Goal: Task Accomplishment & Management: Use online tool/utility

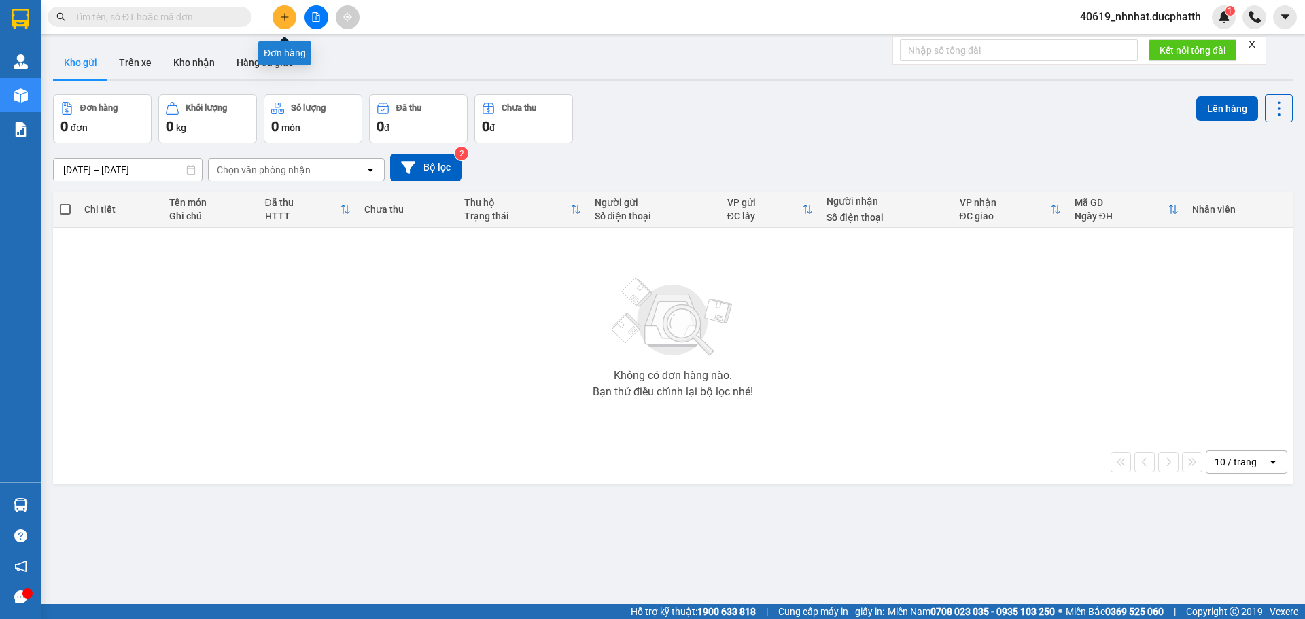
click at [292, 20] on button at bounding box center [285, 17] width 24 height 24
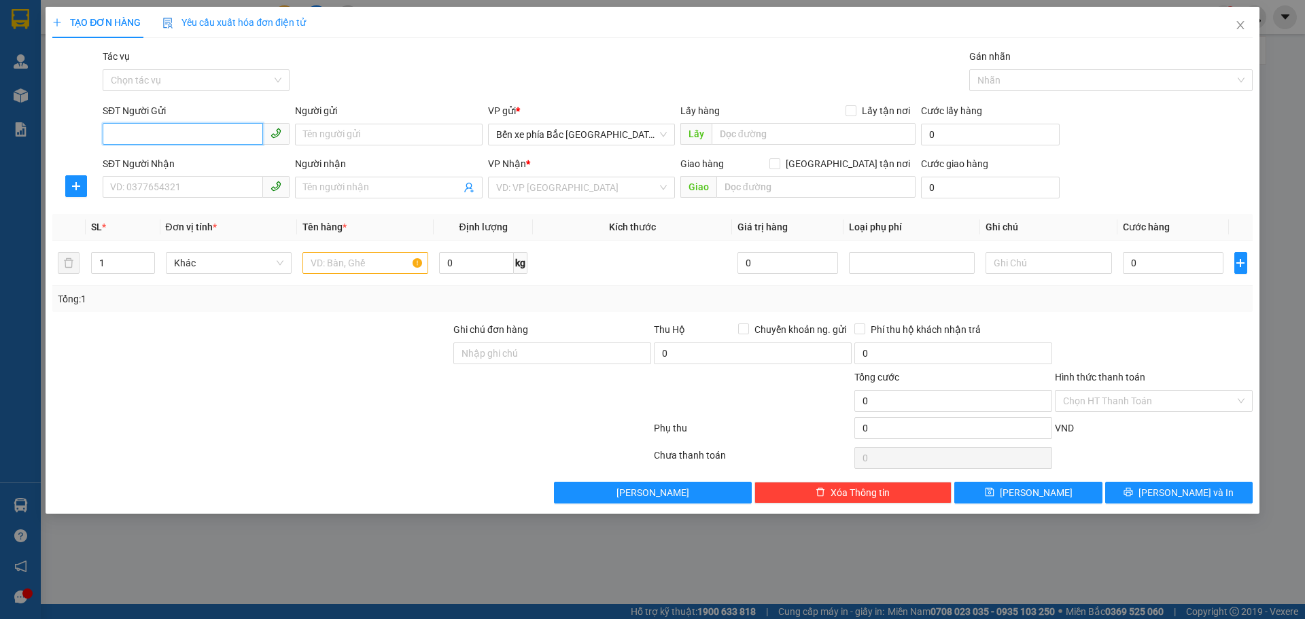
click at [182, 124] on input "SĐT Người Gửi" at bounding box center [183, 134] width 160 height 22
type input "0948937042"
click at [209, 194] on input "SĐT Người Nhận" at bounding box center [183, 187] width 160 height 22
type input "0977071710"
click at [354, 119] on div "Người gửi" at bounding box center [388, 113] width 187 height 20
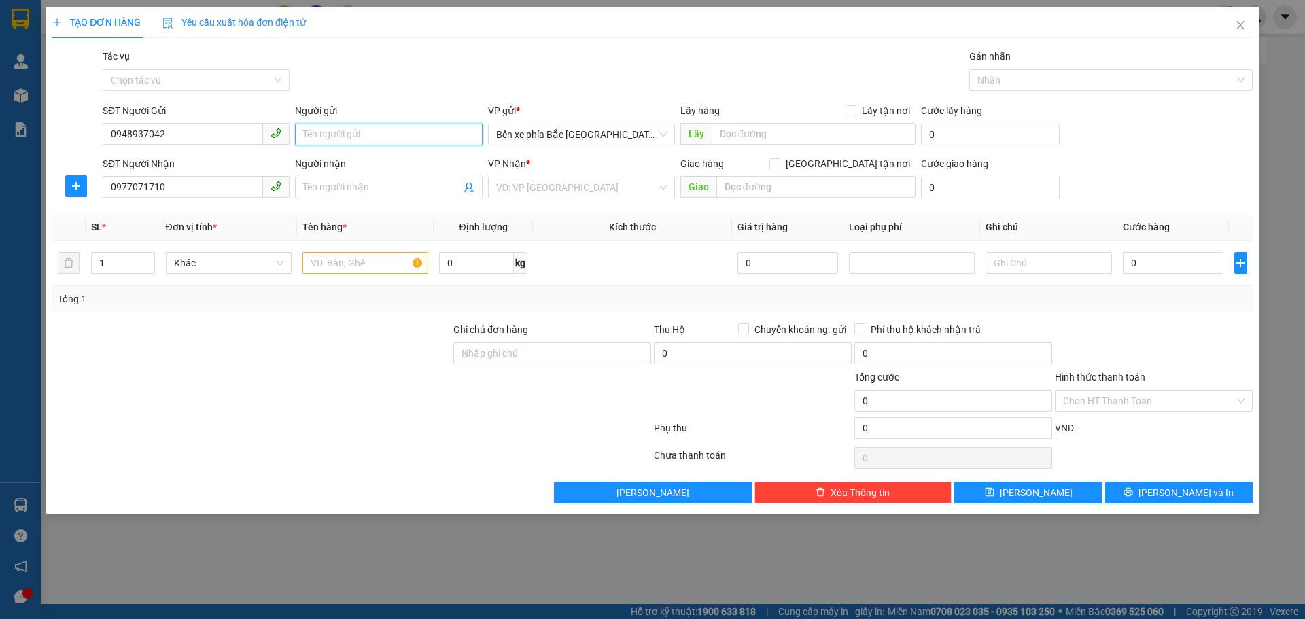
click at [355, 128] on input "Người gửi" at bounding box center [388, 135] width 187 height 22
click at [392, 139] on input "Người gửi" at bounding box center [388, 135] width 187 height 22
click at [640, 186] on input "search" at bounding box center [576, 187] width 161 height 20
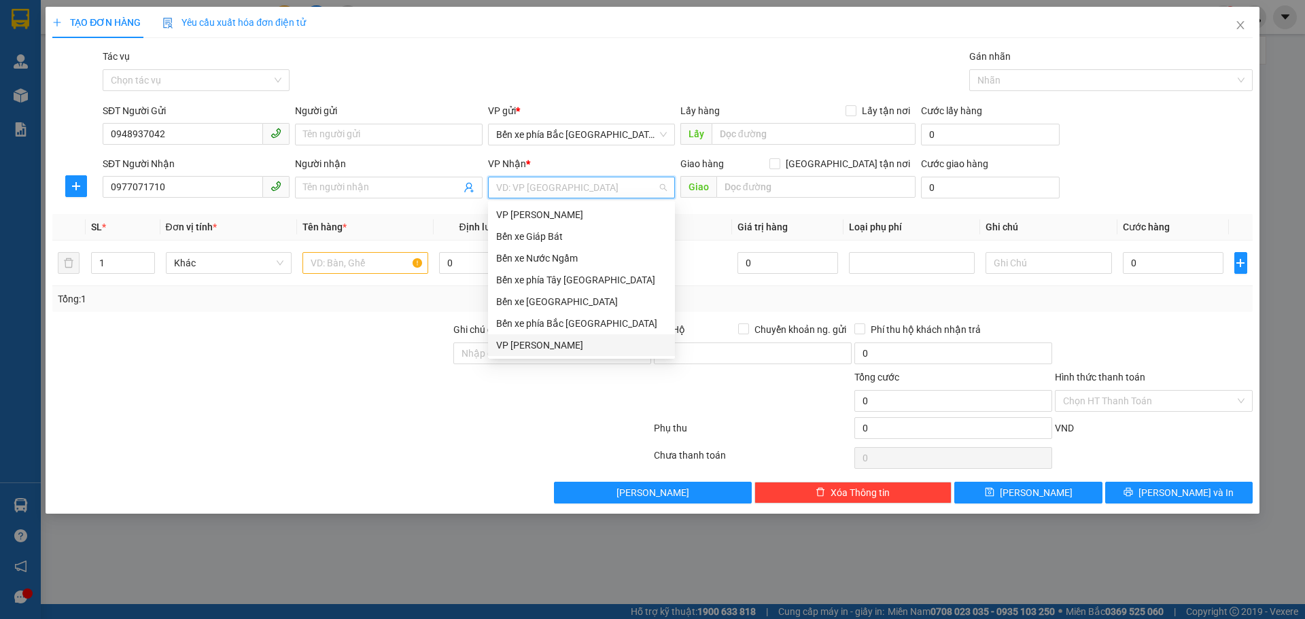
click at [533, 351] on div "VP [PERSON_NAME]" at bounding box center [581, 345] width 171 height 15
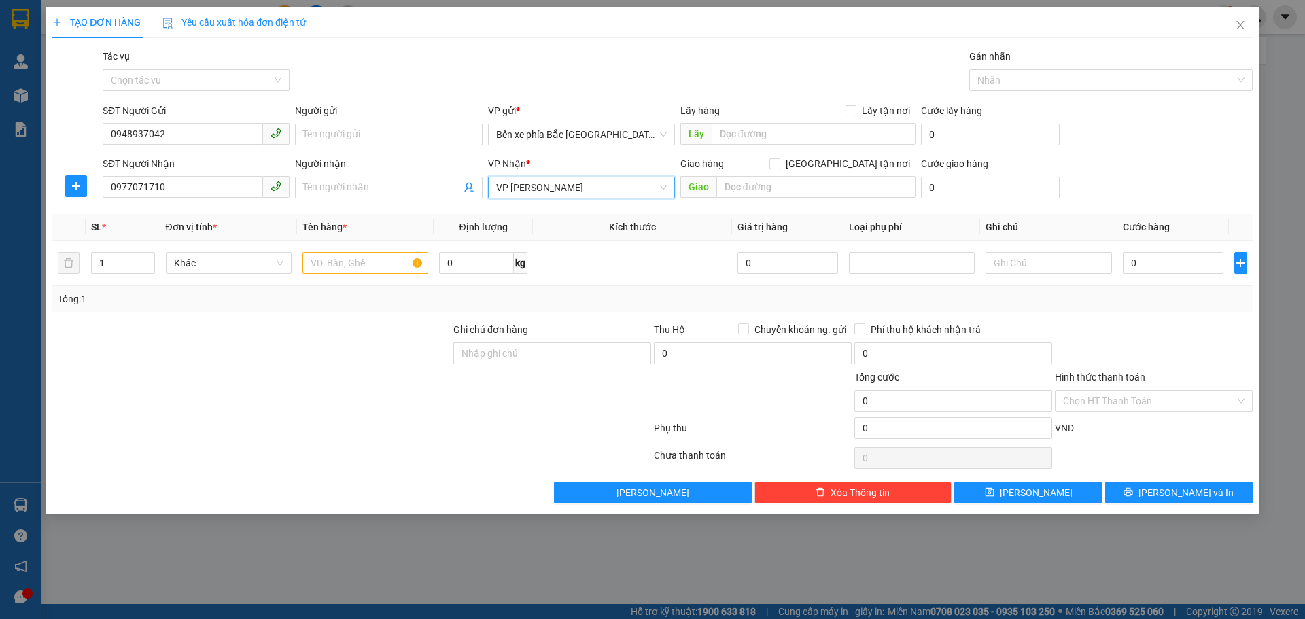
drag, startPoint x: 829, startPoint y: 213, endPoint x: 838, endPoint y: 211, distance: 9.2
click at [831, 213] on div "Transit Pickup Surcharge Ids Transit Deliver Surcharge Ids Transit Deliver Surc…" at bounding box center [652, 276] width 1201 height 455
click at [829, 194] on input "text" at bounding box center [816, 187] width 199 height 22
click at [779, 167] on input "[GEOGRAPHIC_DATA] tận nơi" at bounding box center [775, 163] width 10 height 10
checkbox input "true"
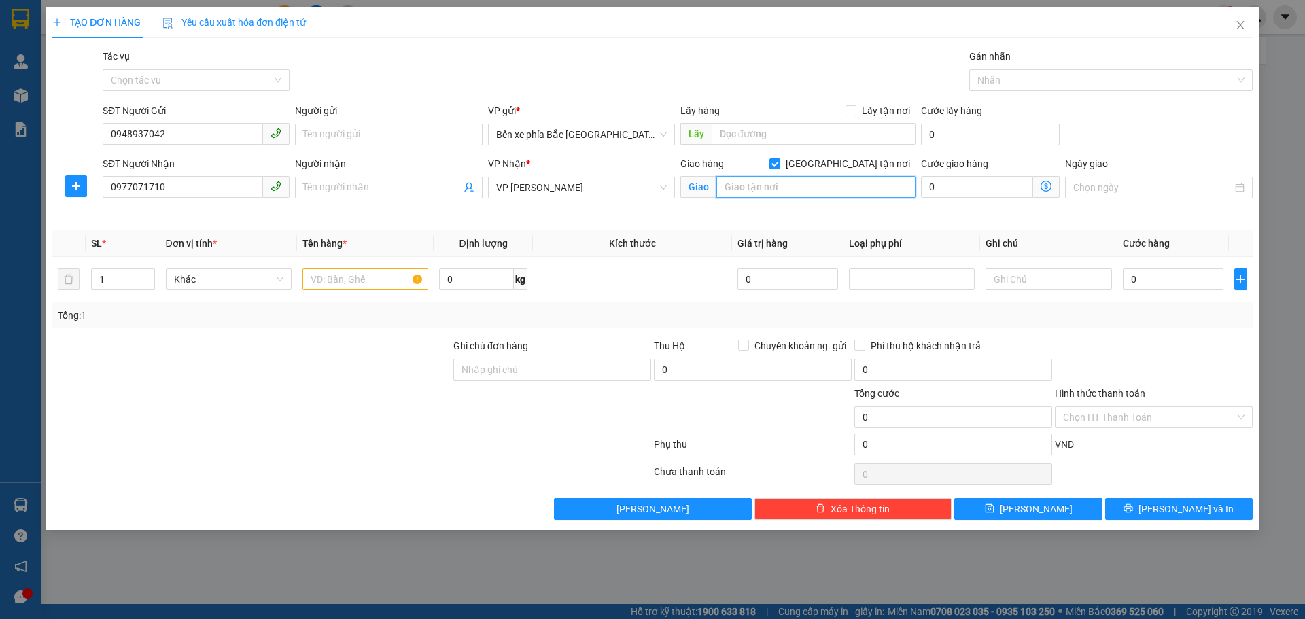
click at [827, 193] on input "text" at bounding box center [816, 187] width 199 height 22
click at [781, 184] on input "text" at bounding box center [816, 187] width 199 height 22
paste input "86 Colors, [GEOGRAPHIC_DATA], [GEOGRAPHIC_DATA], [GEOGRAPHIC_DATA], [GEOGRAPHIC…"
type input "86 Colors, [GEOGRAPHIC_DATA], [GEOGRAPHIC_DATA], [GEOGRAPHIC_DATA], [GEOGRAPHIC…"
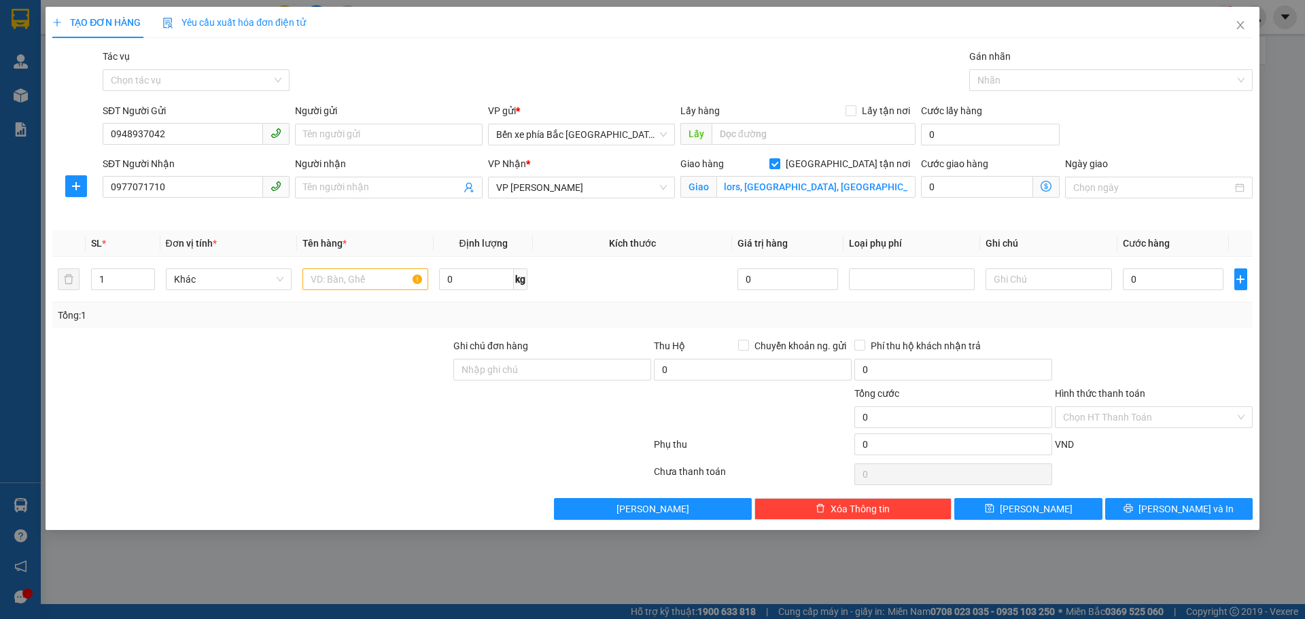
scroll to position [0, 0]
click at [1045, 184] on icon "dollar-circle" at bounding box center [1046, 186] width 11 height 11
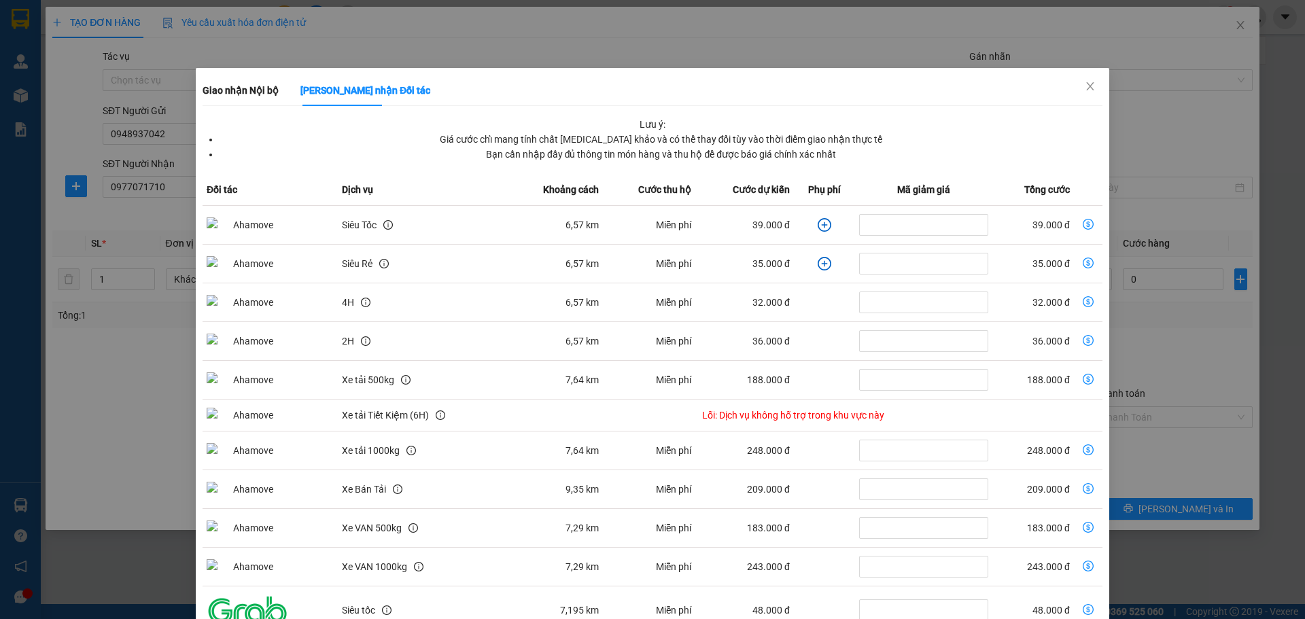
click at [821, 224] on icon "plus-circle" at bounding box center [825, 225] width 14 height 14
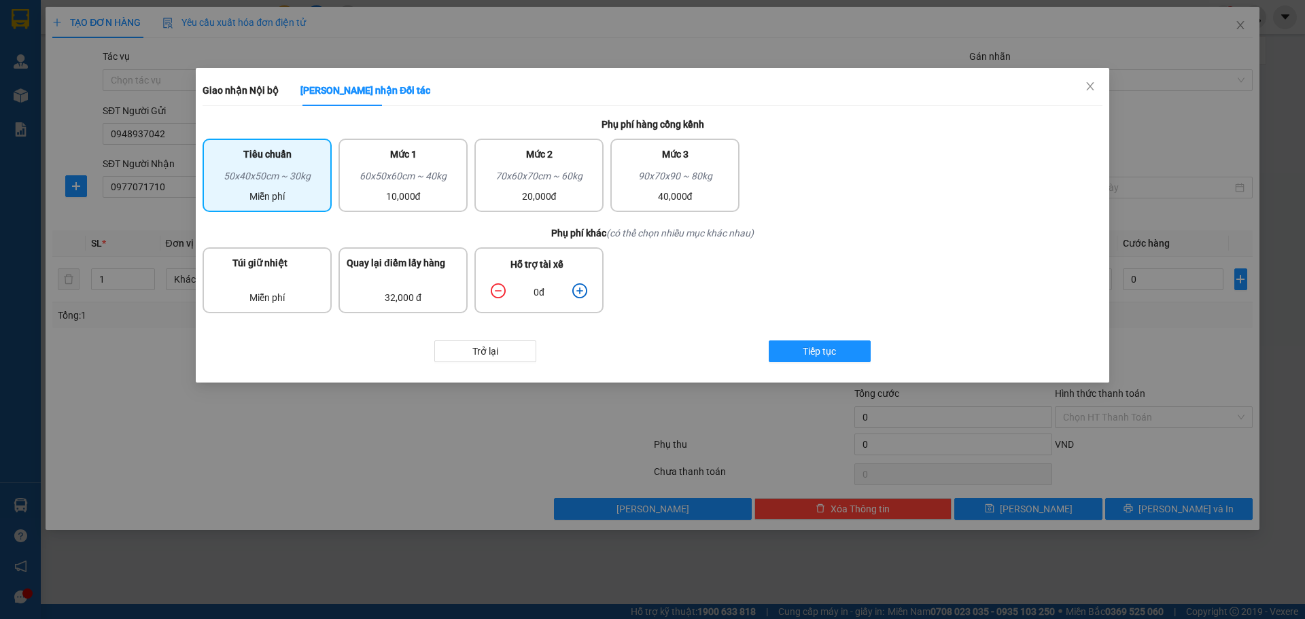
click at [577, 292] on icon "plus-circle" at bounding box center [579, 290] width 15 height 15
click at [824, 347] on span "Tiếp tục" at bounding box center [819, 351] width 33 height 15
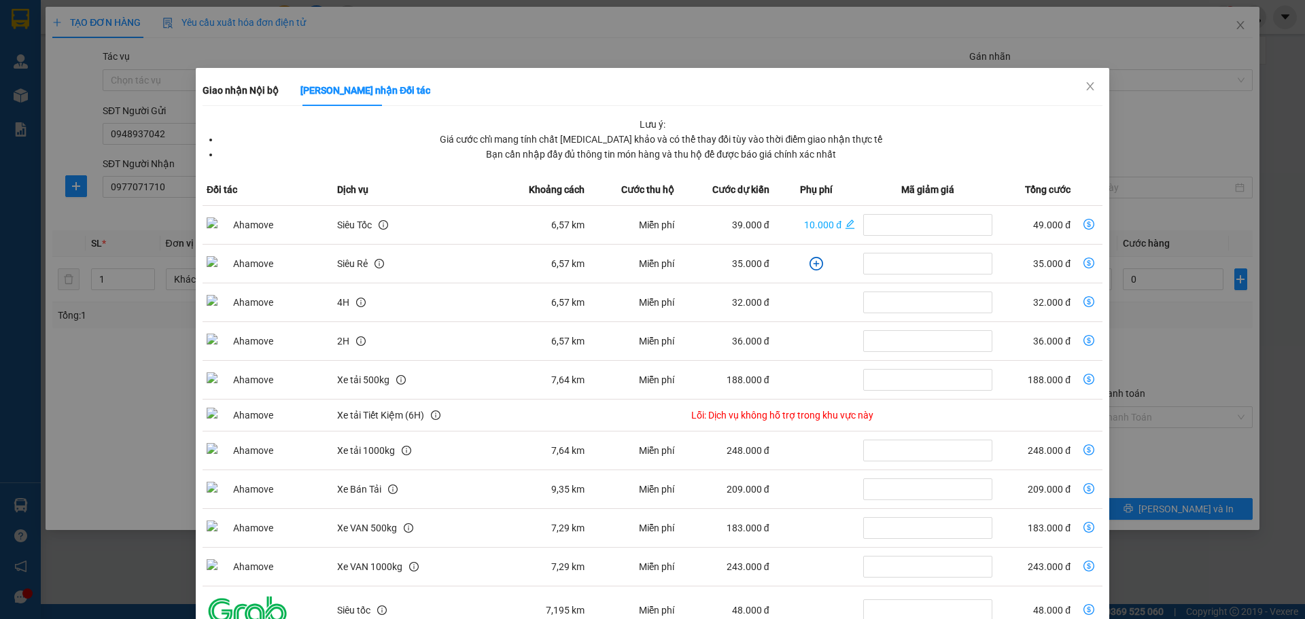
scroll to position [71, 0]
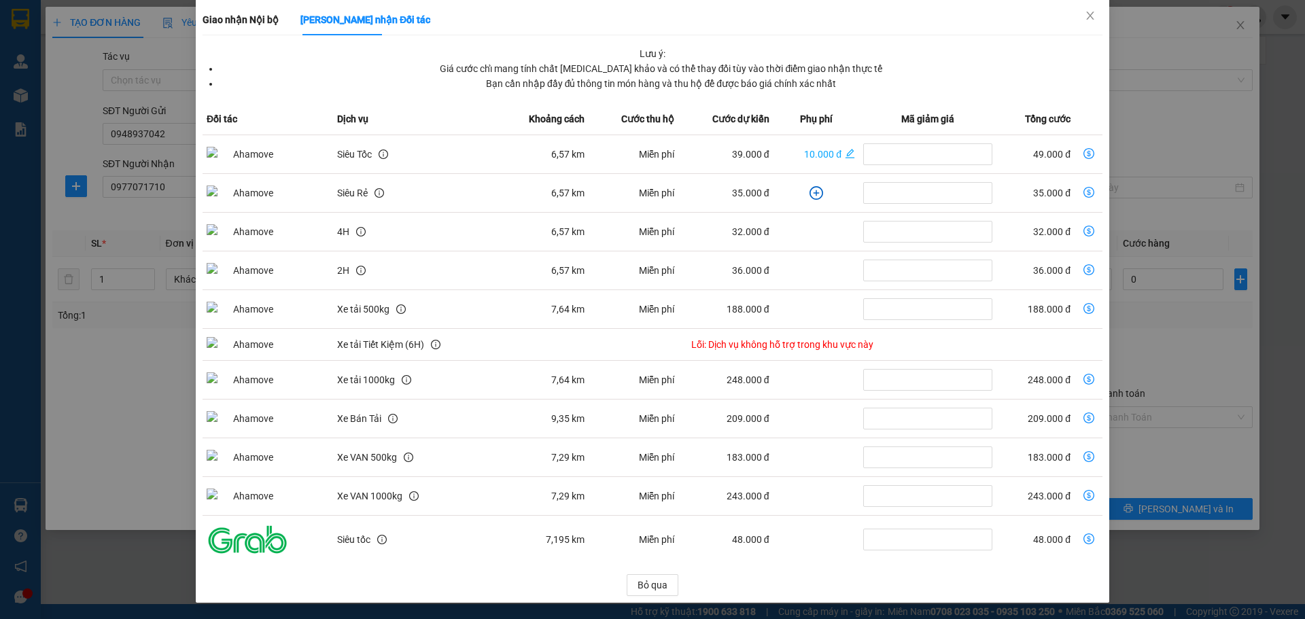
click at [1084, 154] on icon "dollar-circle" at bounding box center [1089, 153] width 11 height 11
type input "49.000"
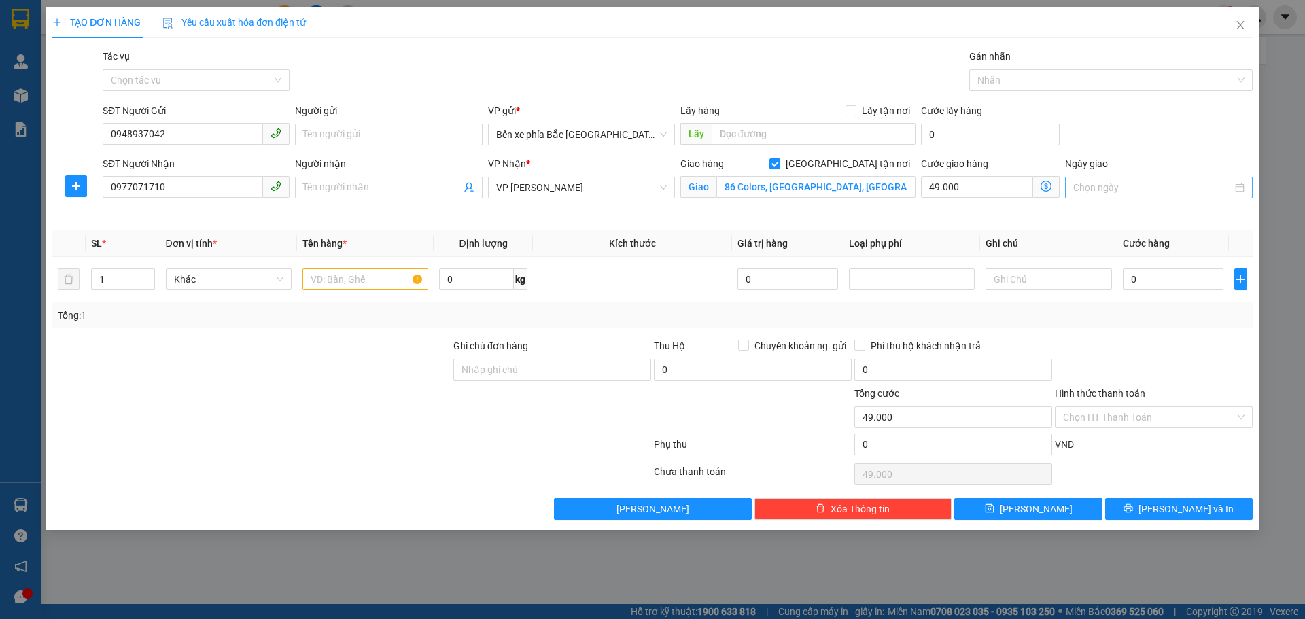
click at [1126, 197] on div at bounding box center [1158, 188] width 187 height 22
click at [1126, 193] on input "Ngày giao" at bounding box center [1152, 187] width 158 height 15
type input "[DATE]"
click at [1206, 308] on div "15" at bounding box center [1208, 307] width 16 height 16
click at [1163, 283] on input "0" at bounding box center [1173, 280] width 101 height 22
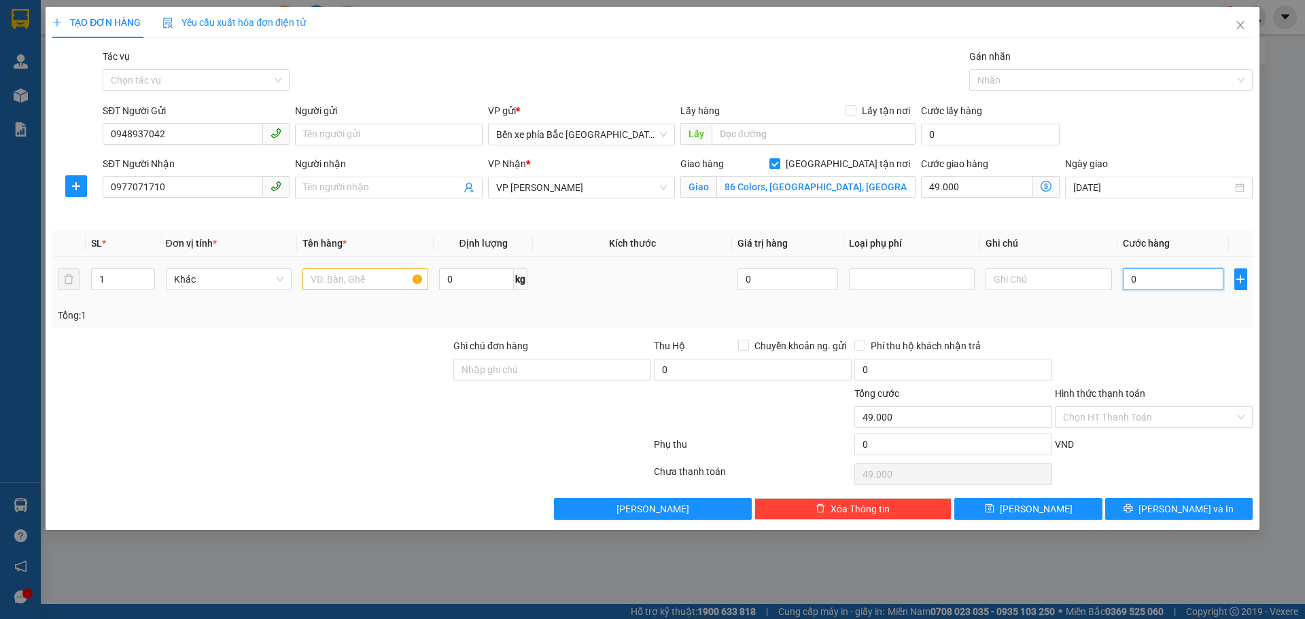
type input "3"
type input "49.003"
type input "30"
type input "49.030"
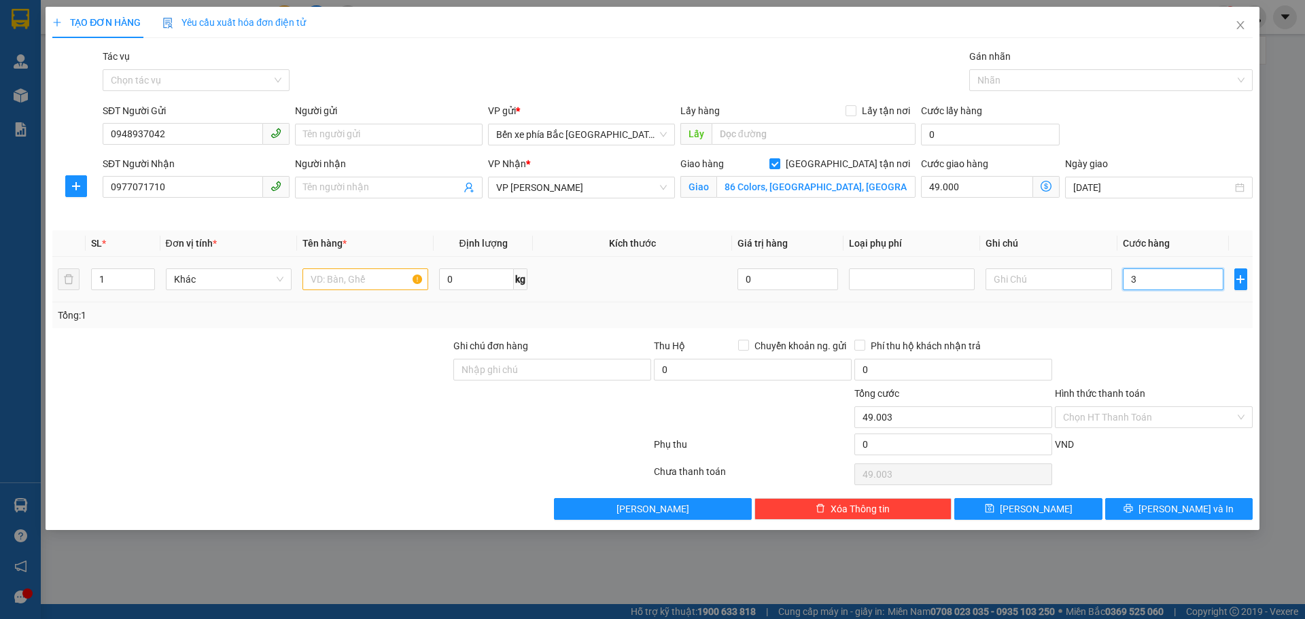
type input "49.030"
type input "300"
type input "49.300"
type input "3.000"
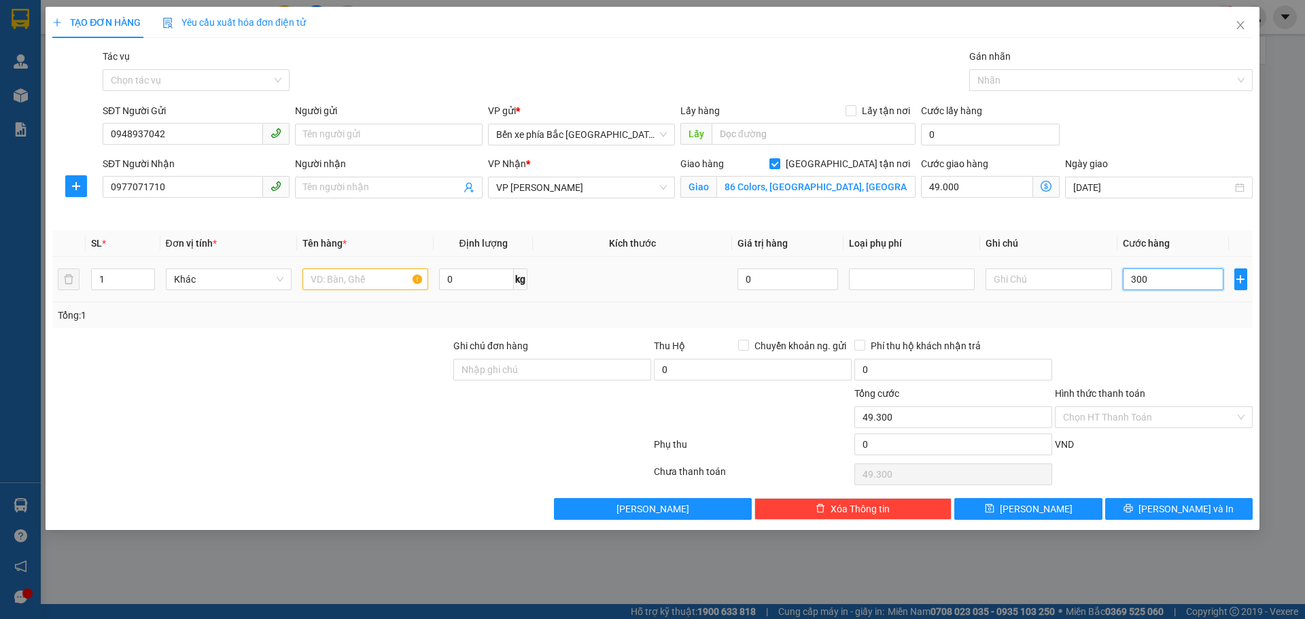
type input "52.000"
type input "30.000"
type input "79.000"
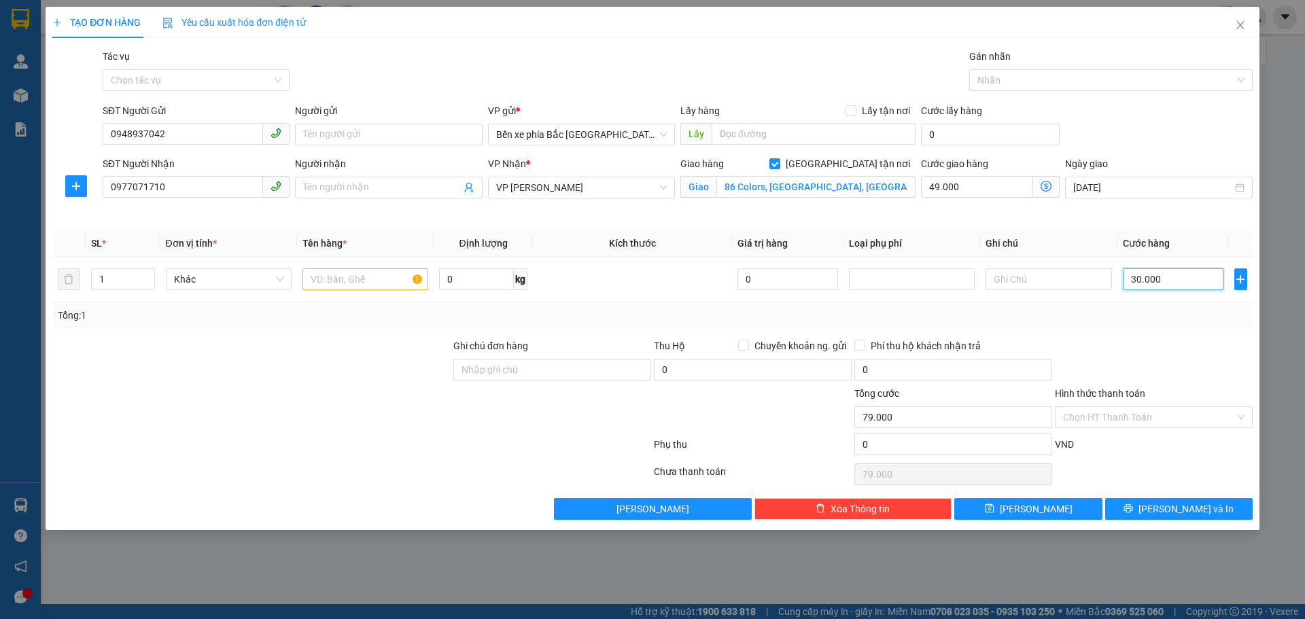
type input "30.000"
click at [1205, 215] on div "Ngày giao [DATE]" at bounding box center [1159, 188] width 192 height 64
click at [360, 137] on input "Người gửi" at bounding box center [388, 135] width 187 height 22
type input "p"
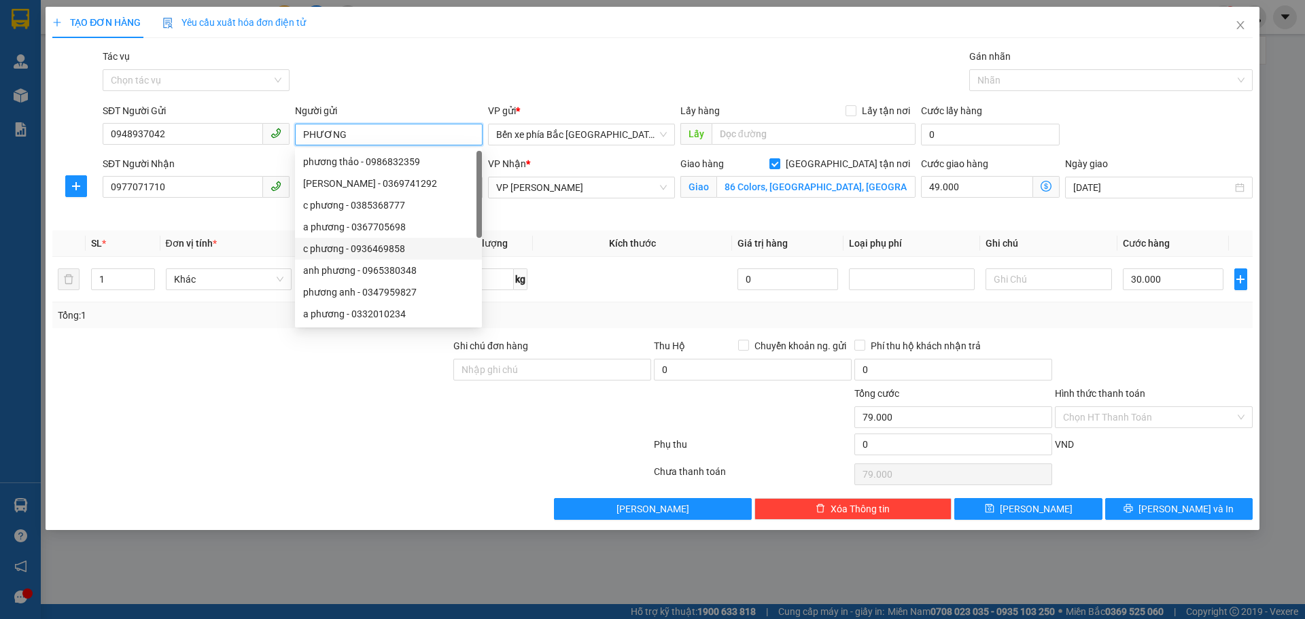
type input "PHƯƠNG"
click at [550, 211] on div "VP Nhận * VP [PERSON_NAME]" at bounding box center [581, 188] width 192 height 64
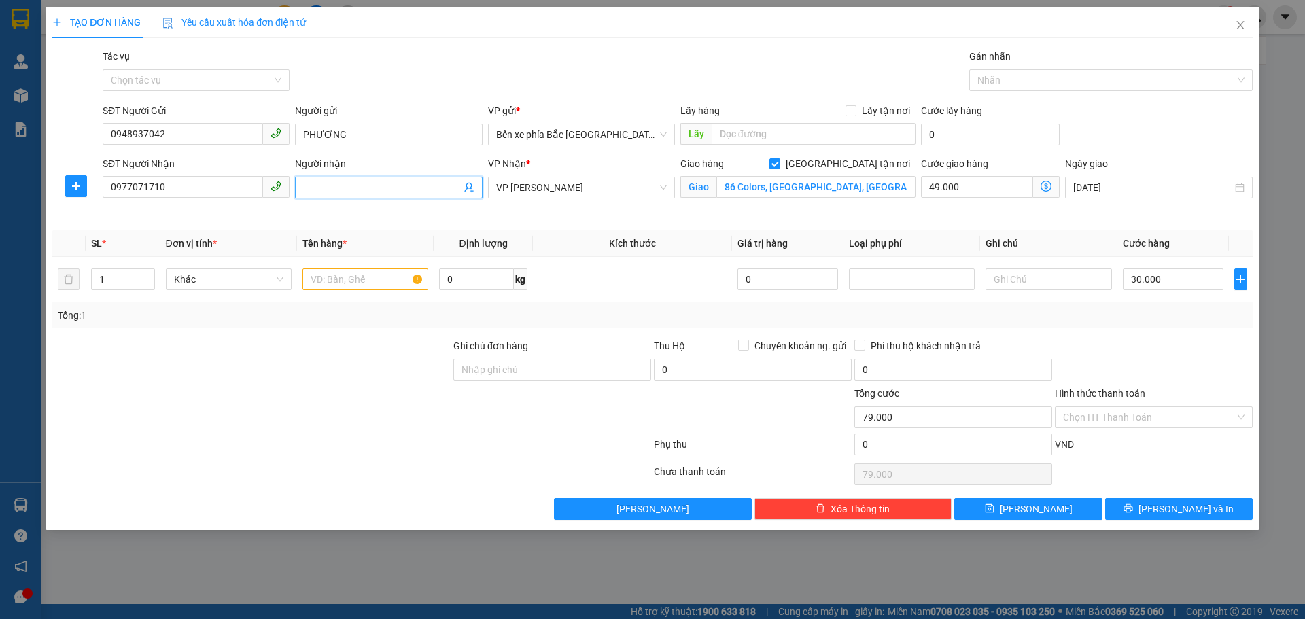
click at [404, 188] on input "Người nhận" at bounding box center [381, 187] width 157 height 15
click at [572, 221] on div "Transit Pickup Surcharge Ids Transit Deliver Surcharge Ids Transit Deliver Surc…" at bounding box center [652, 284] width 1201 height 471
click at [445, 191] on input "CTY XƯỞNG IN COLOR 86, [GEOGRAPHIC_DATA], ĐƯỜNG 25M" at bounding box center [381, 187] width 157 height 15
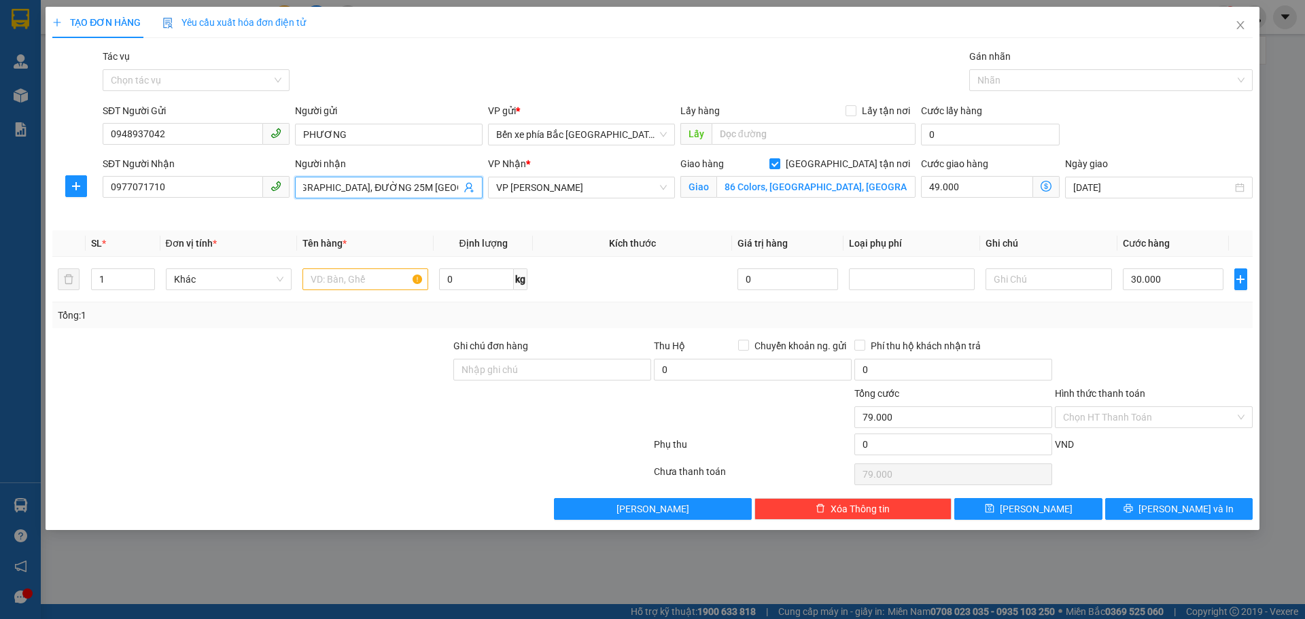
scroll to position [0, 142]
type input "CTY XƯỞNG IN COLOR 86, [GEOGRAPHIC_DATA], ĐƯỜNG 25M [GEOGRAPHIC_DATA]"
click at [611, 222] on div "Transit Pickup Surcharge Ids Transit Deliver Surcharge Ids Transit Deliver Surc…" at bounding box center [652, 284] width 1201 height 471
click at [367, 281] on input "text" at bounding box center [366, 280] width 126 height 22
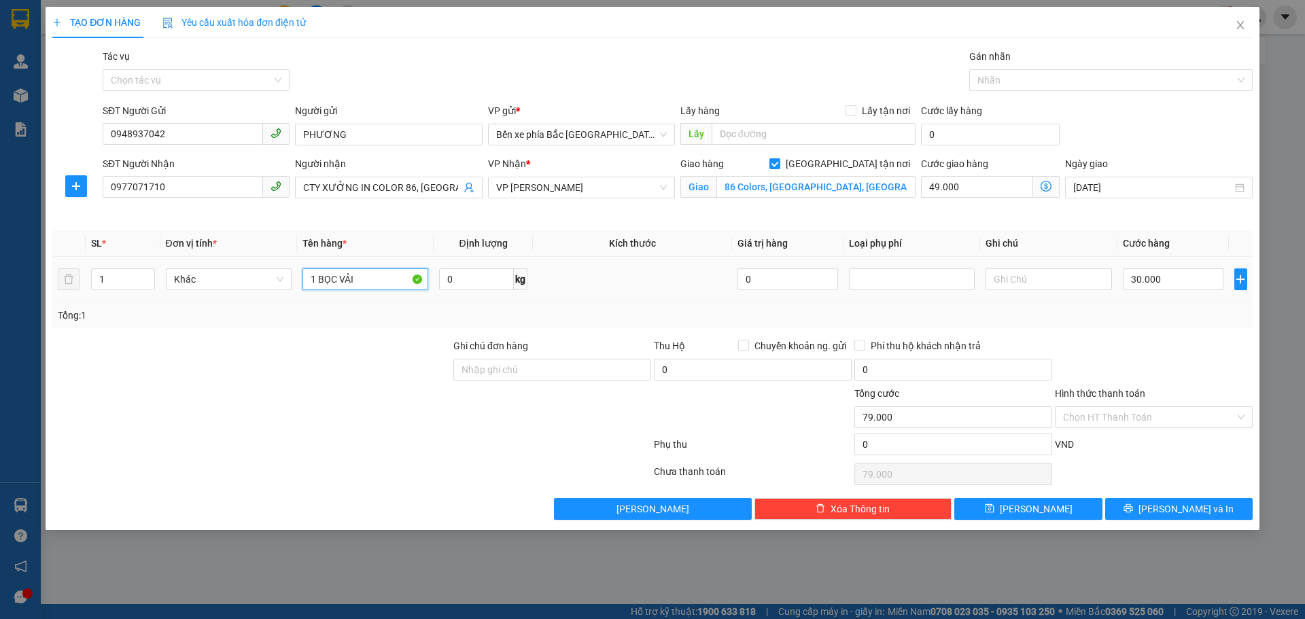
type input "1 BỌC VẢI"
click at [646, 274] on td at bounding box center [632, 280] width 199 height 46
click at [1054, 505] on button "[PERSON_NAME]" at bounding box center [1028, 509] width 148 height 22
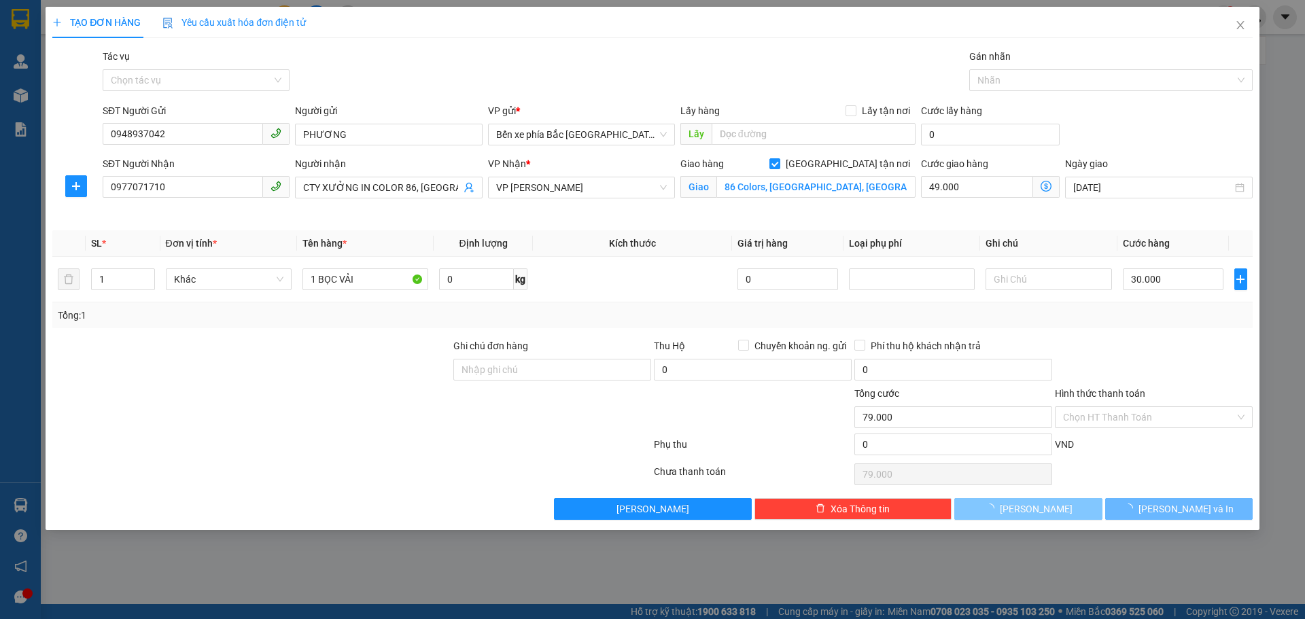
checkbox input "false"
type input "0"
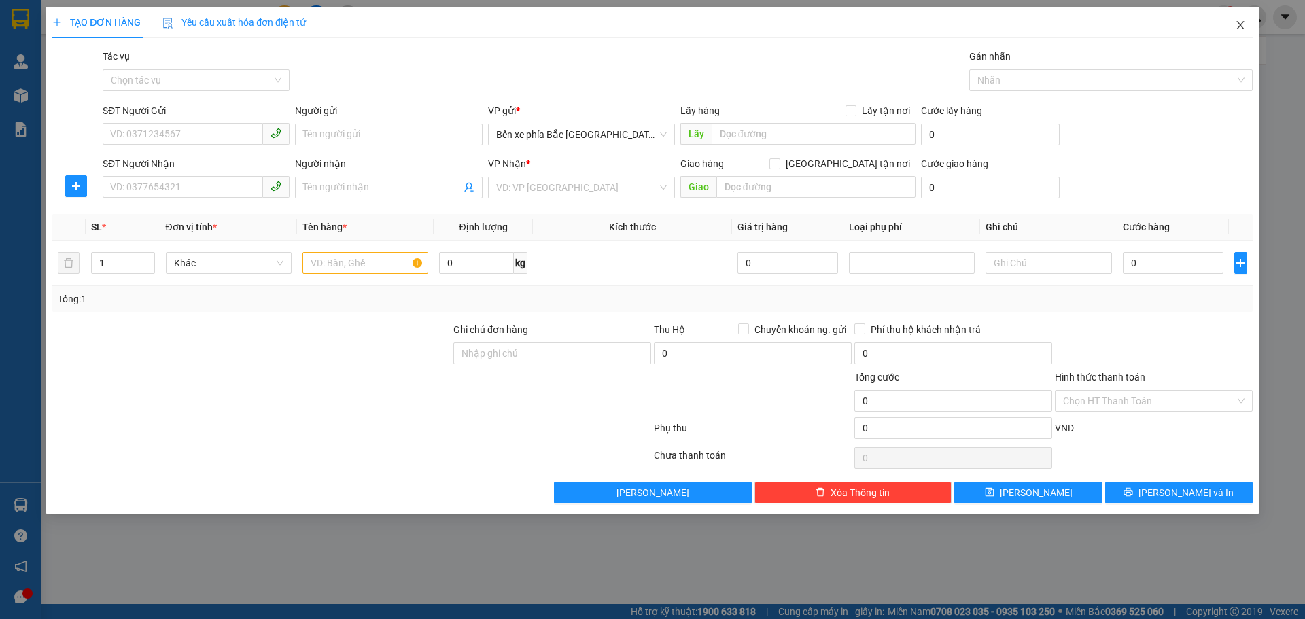
click at [1246, 22] on span "Close" at bounding box center [1241, 26] width 38 height 38
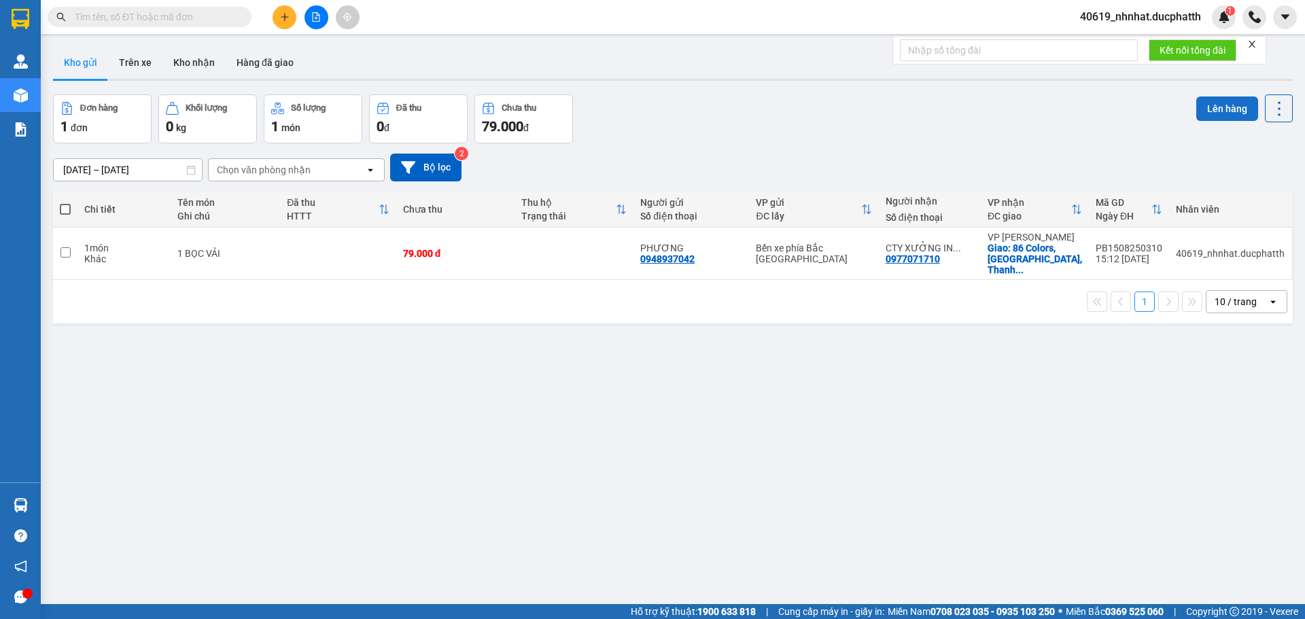
click at [1215, 107] on button "Lên hàng" at bounding box center [1227, 109] width 62 height 24
click at [942, 184] on div "[DATE] – [DATE] Press the down arrow key to interact with the calendar and sele…" at bounding box center [673, 167] width 1240 height 48
click at [65, 247] on input "checkbox" at bounding box center [66, 252] width 10 height 10
checkbox input "true"
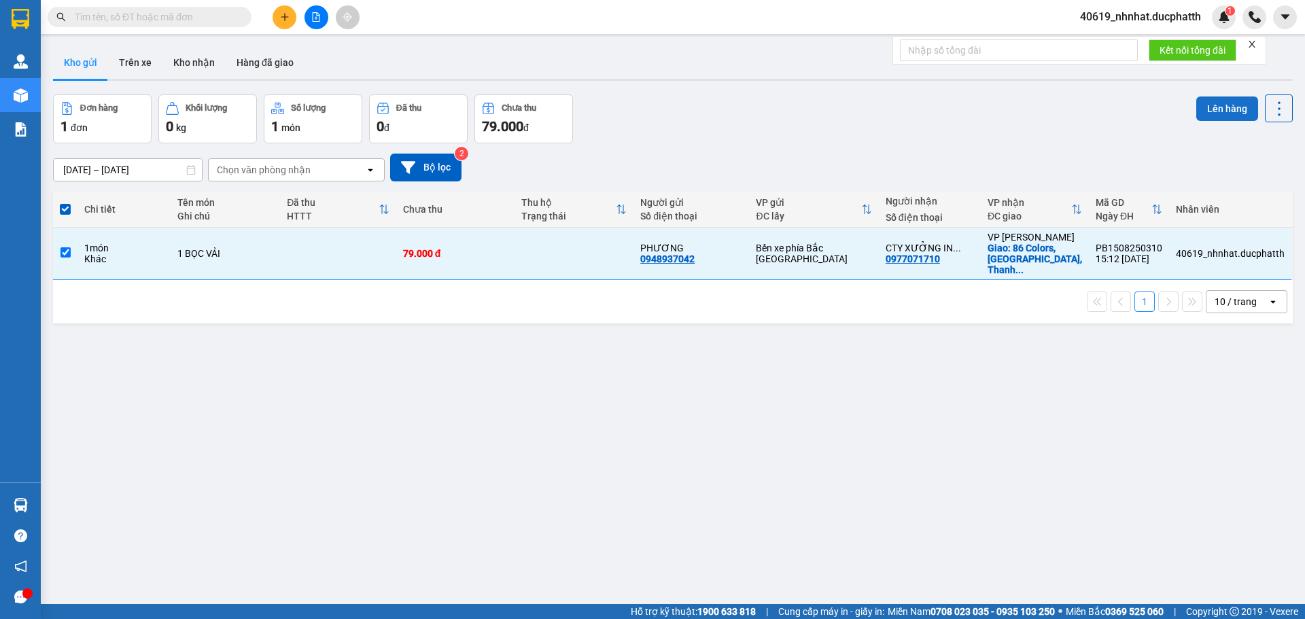
click at [1209, 107] on button "Lên hàng" at bounding box center [1227, 109] width 62 height 24
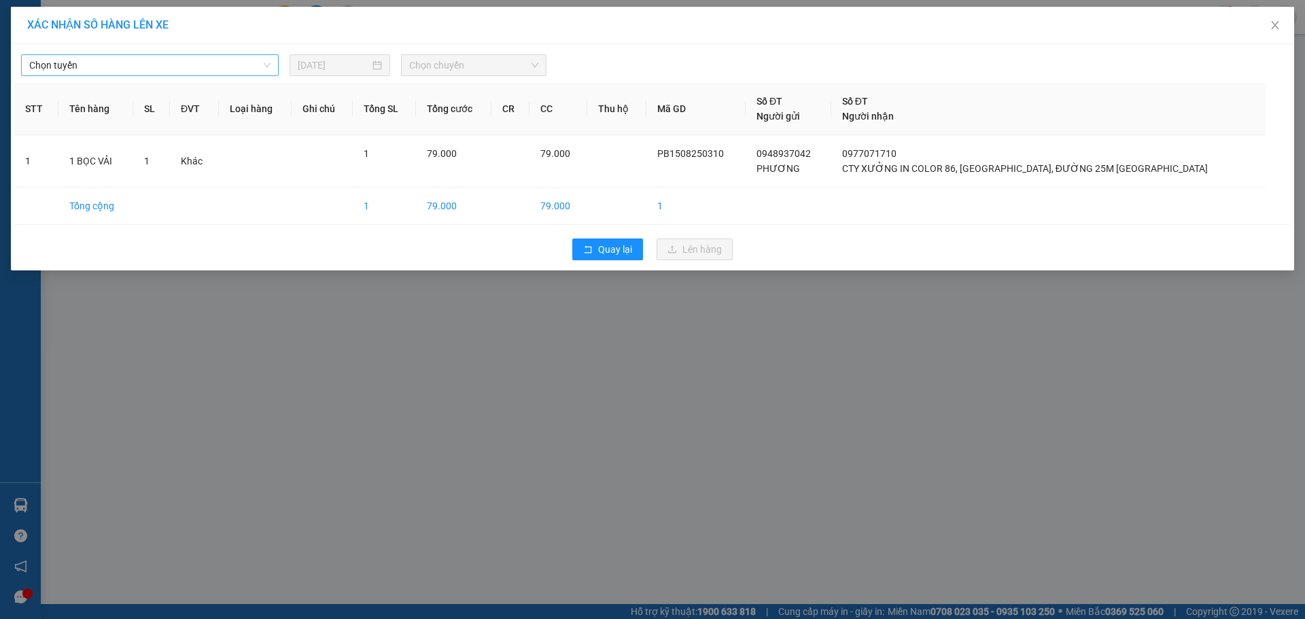
click at [174, 71] on span "Chọn tuyến" at bounding box center [149, 65] width 241 height 20
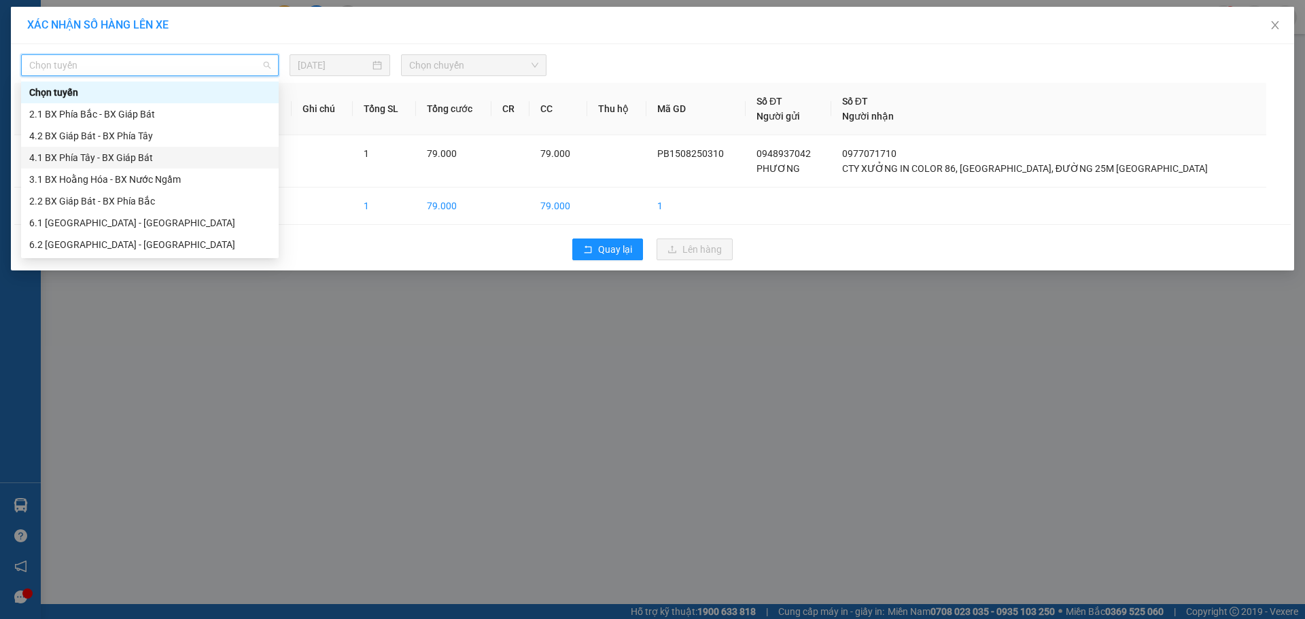
click at [116, 158] on div "4.1 BX Phía Tây - BX Giáp Bát" at bounding box center [149, 157] width 241 height 15
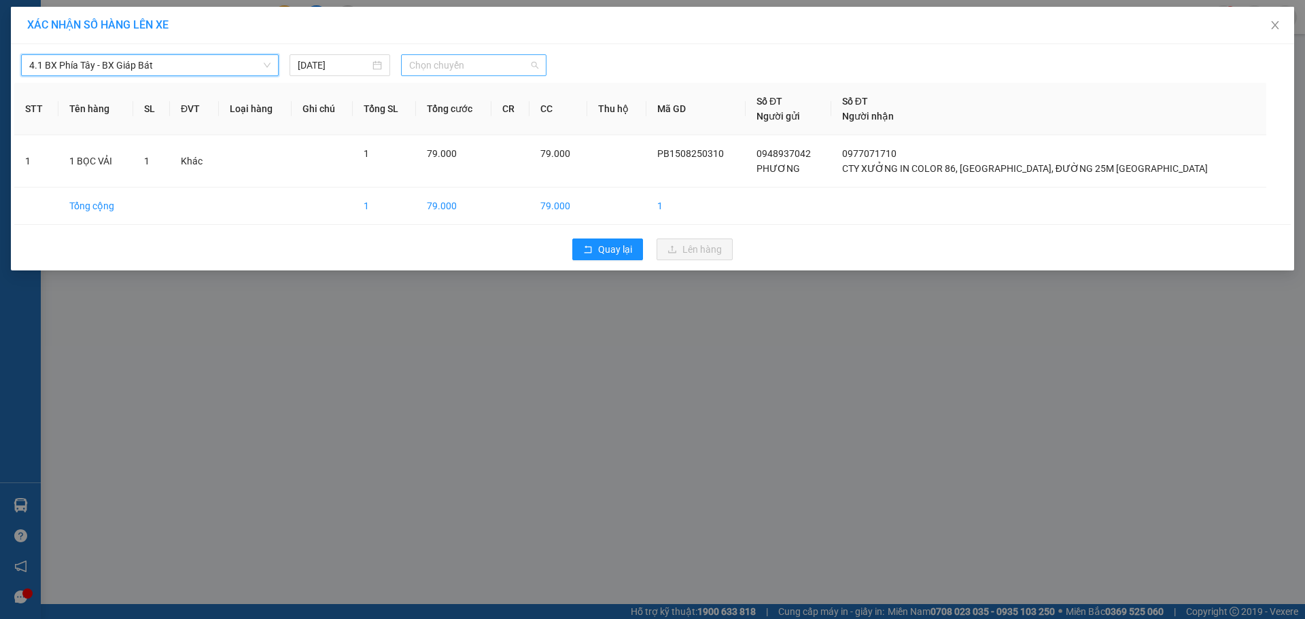
click at [444, 70] on span "Chọn chuyến" at bounding box center [473, 65] width 129 height 20
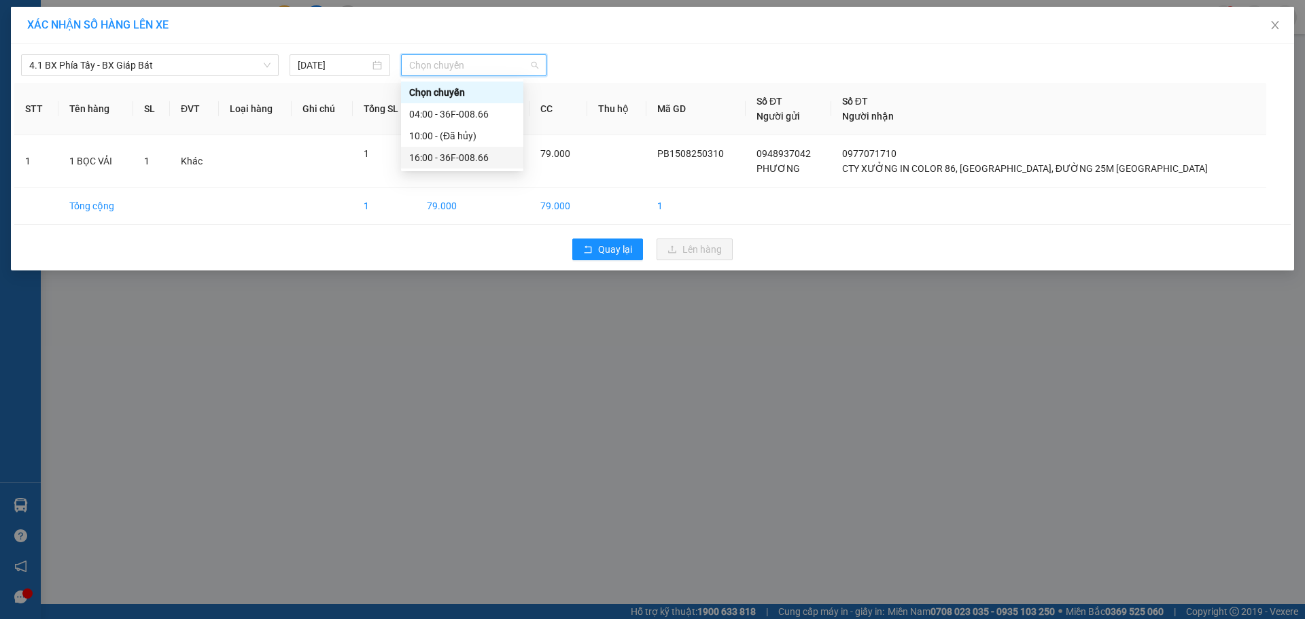
click at [422, 161] on div "16:00 - 36F-008.66" at bounding box center [462, 157] width 106 height 15
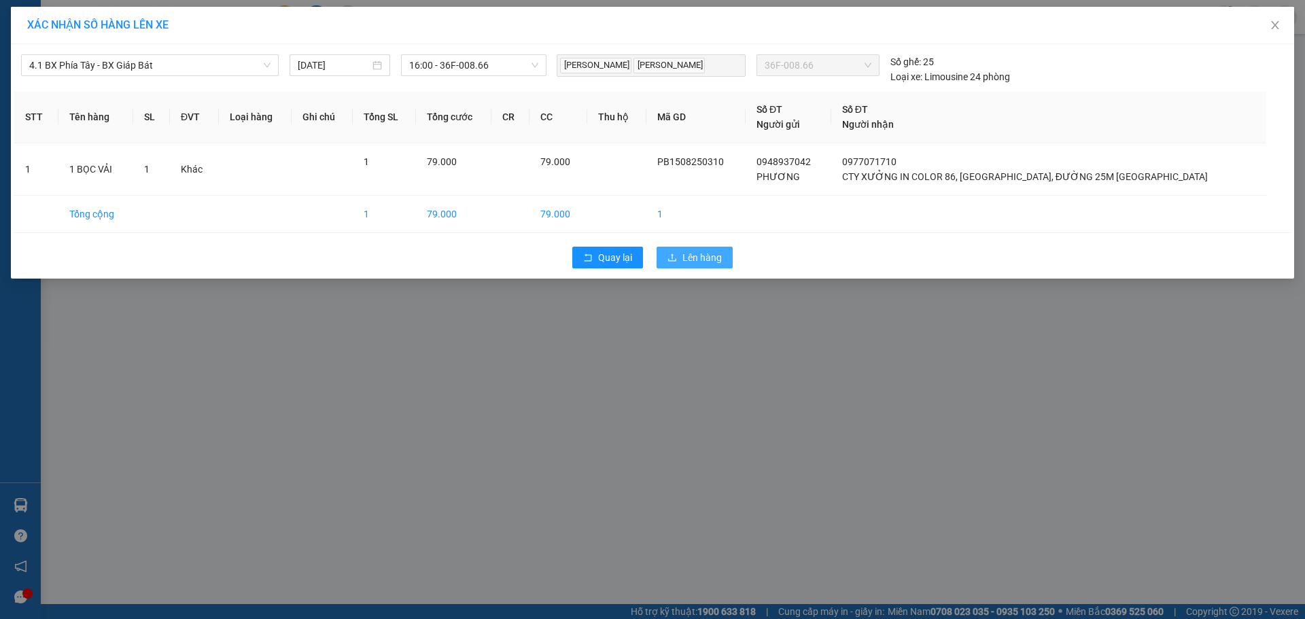
click at [690, 259] on span "Lên hàng" at bounding box center [702, 257] width 39 height 15
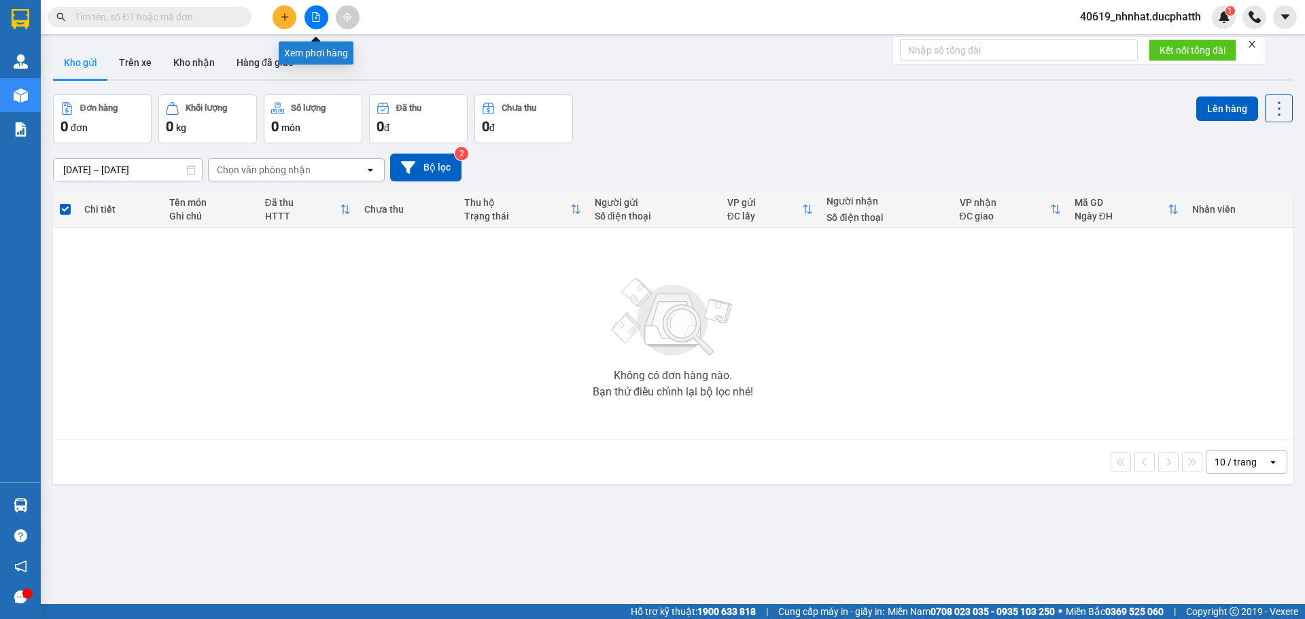
click at [308, 19] on button at bounding box center [317, 17] width 24 height 24
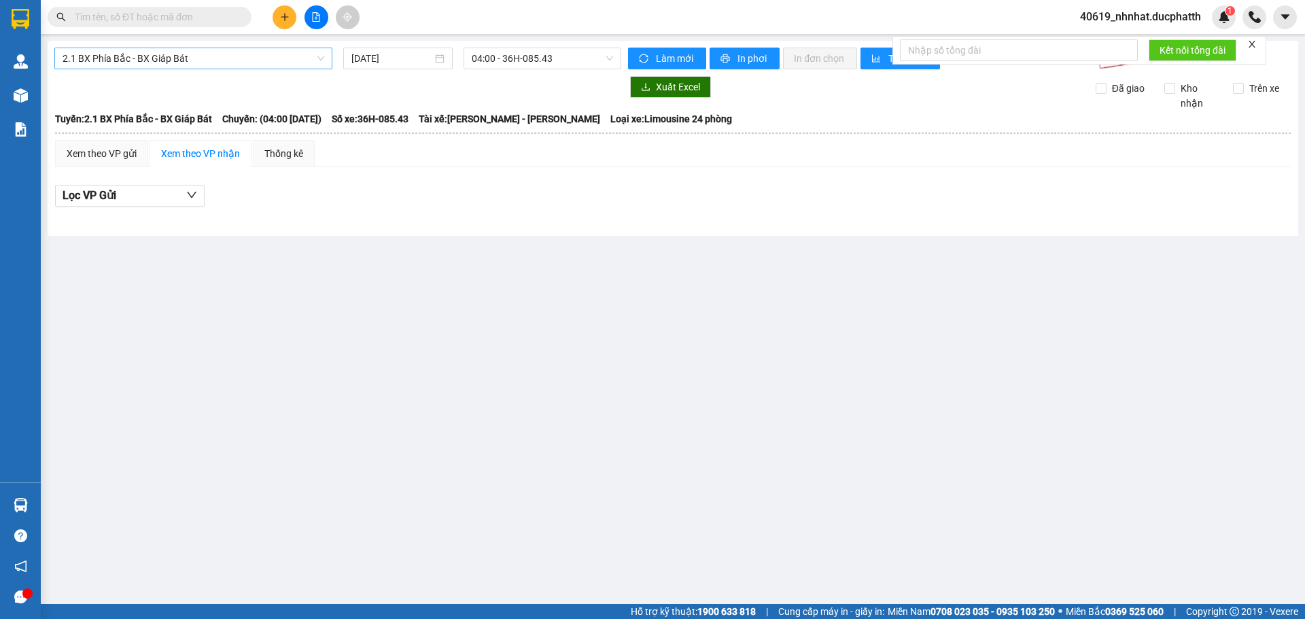
click at [124, 63] on span "2.1 BX Phía Bắc - BX Giáp Bát" at bounding box center [194, 58] width 262 height 20
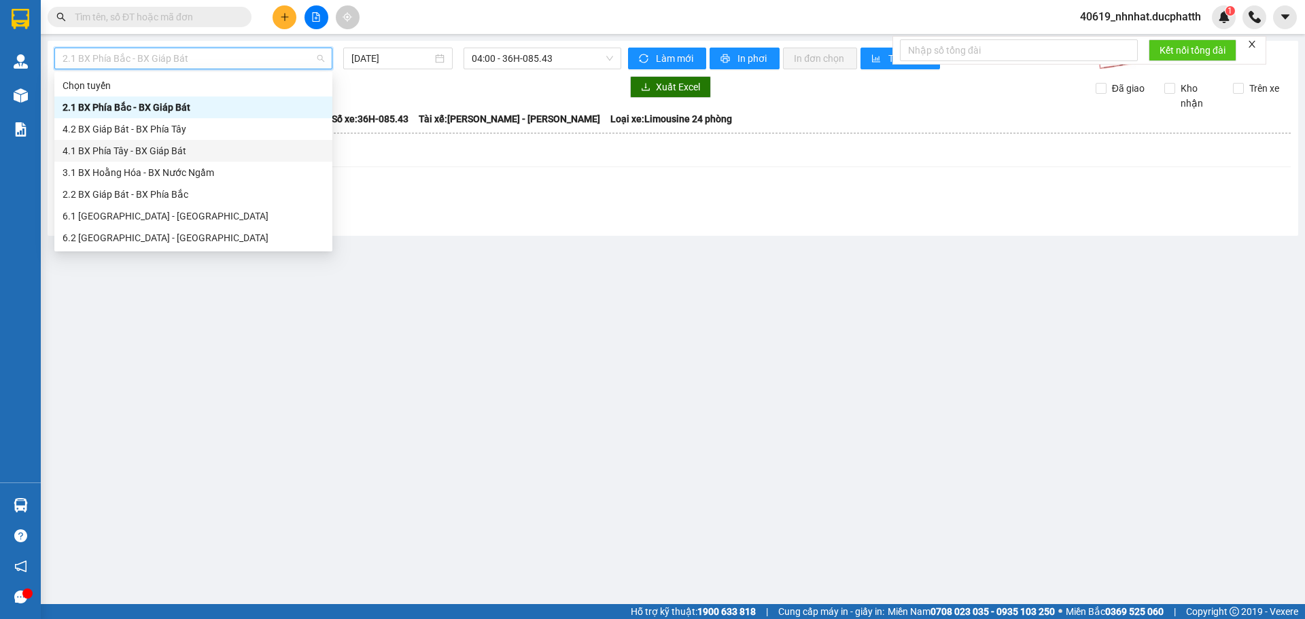
click at [138, 151] on div "4.1 BX Phía Tây - BX Giáp Bát" at bounding box center [194, 150] width 262 height 15
type input "[DATE]"
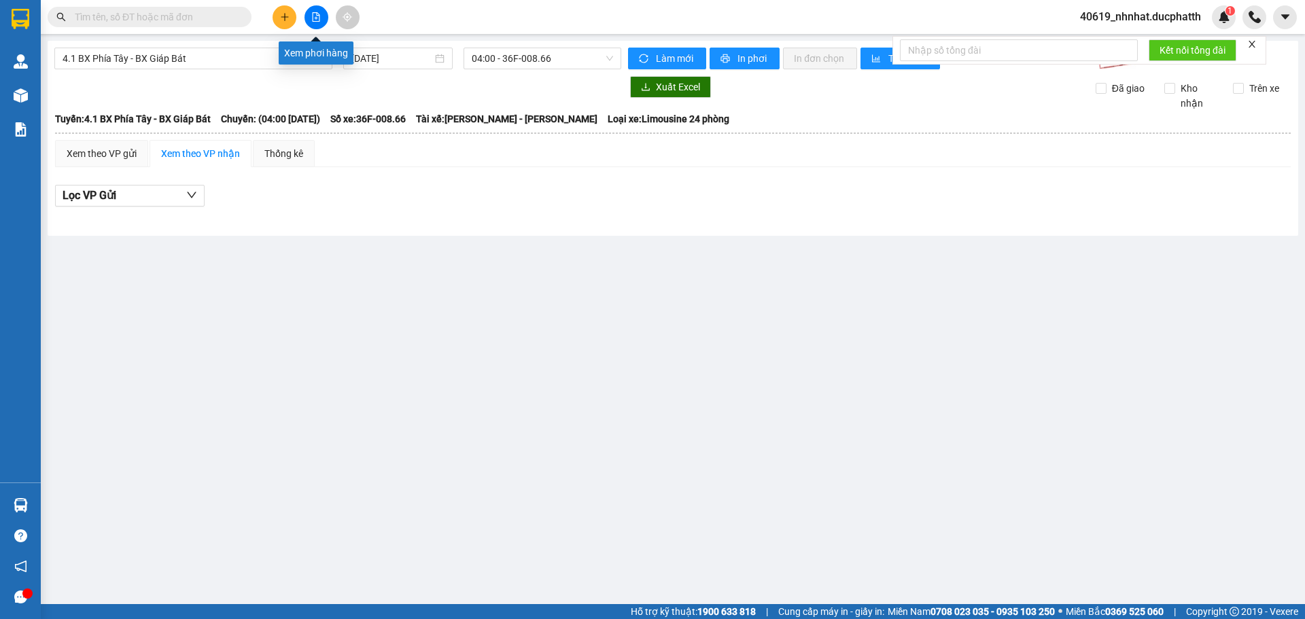
click at [309, 20] on button at bounding box center [317, 17] width 24 height 24
click at [310, 22] on button at bounding box center [317, 17] width 24 height 24
click at [183, 63] on span "4.1 BX Phía Tây - BX Giáp Bát" at bounding box center [194, 58] width 262 height 20
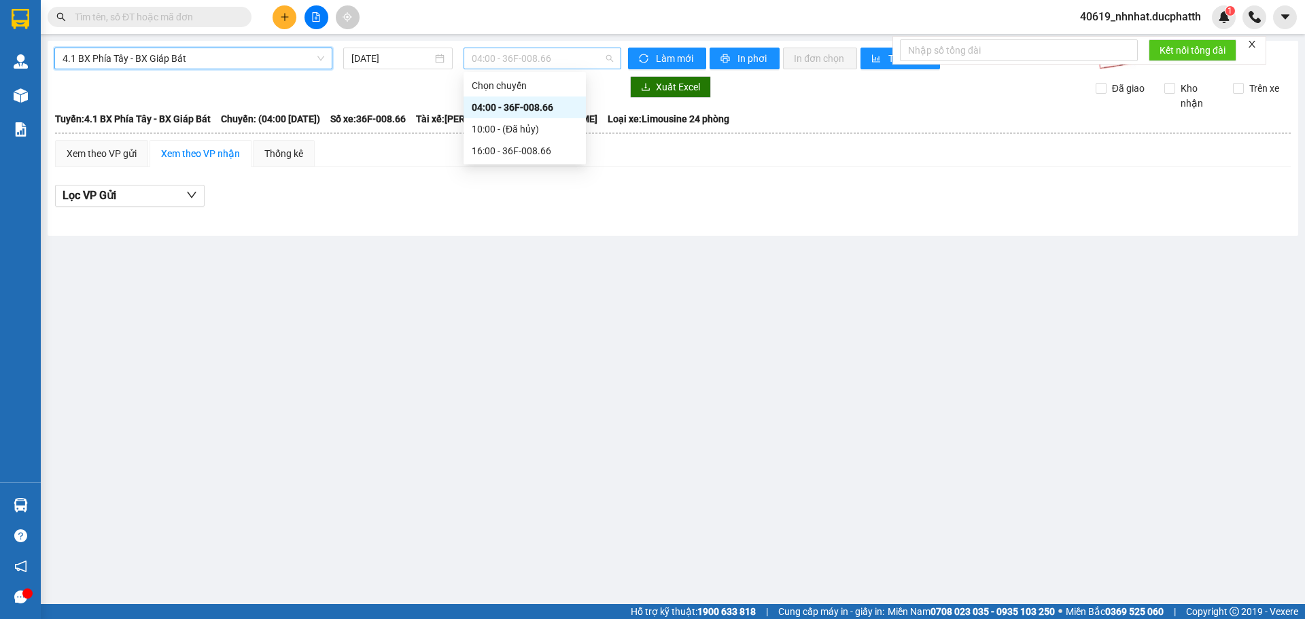
click at [517, 56] on span "04:00 - 36F-008.66" at bounding box center [542, 58] width 141 height 20
click at [501, 153] on div "16:00 - 36F-008.66" at bounding box center [525, 150] width 106 height 15
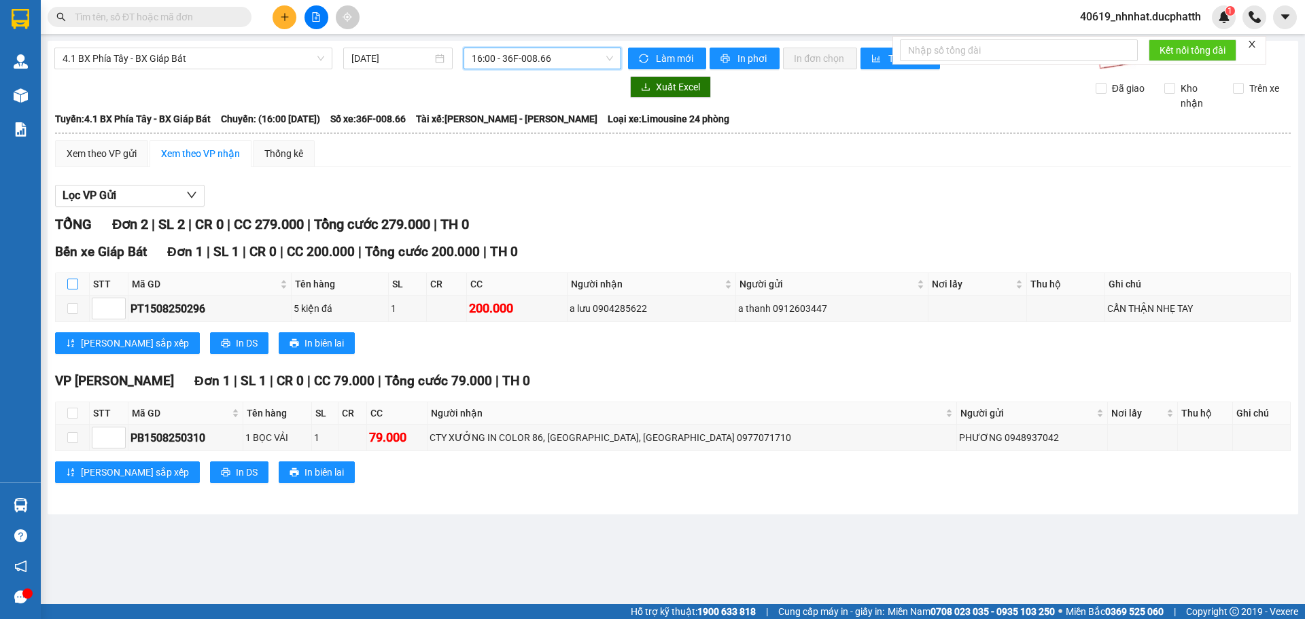
click at [68, 283] on input "checkbox" at bounding box center [72, 284] width 11 height 11
checkbox input "true"
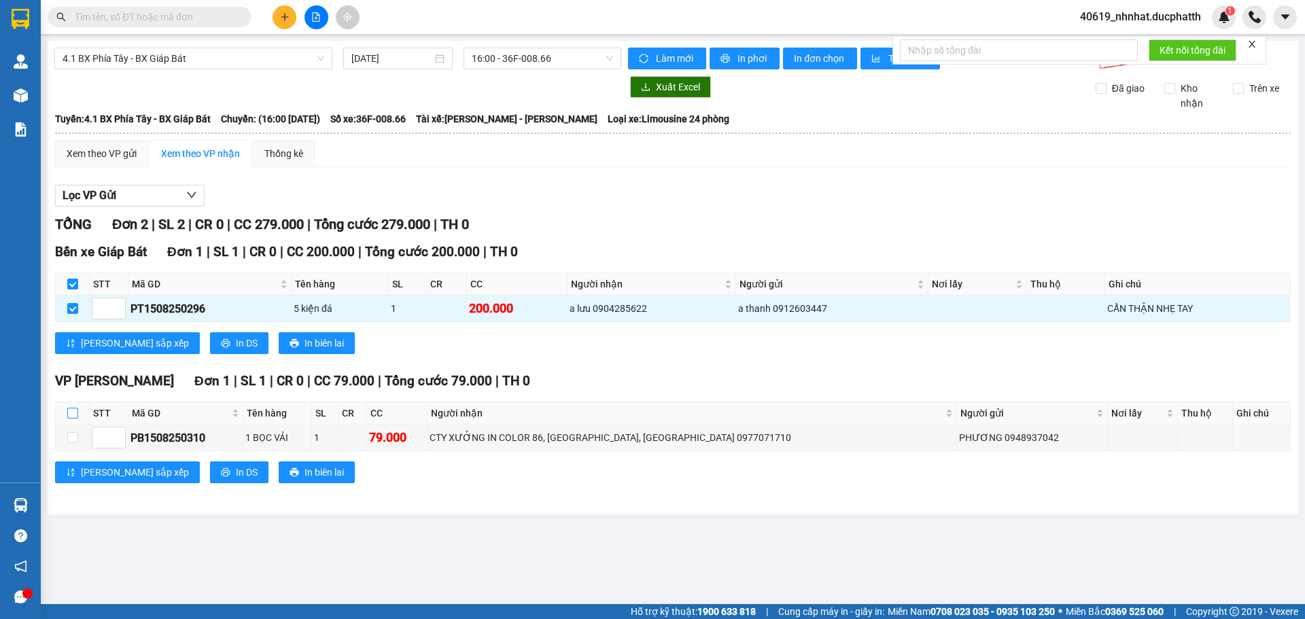
click at [69, 414] on input "checkbox" at bounding box center [72, 413] width 11 height 11
checkbox input "true"
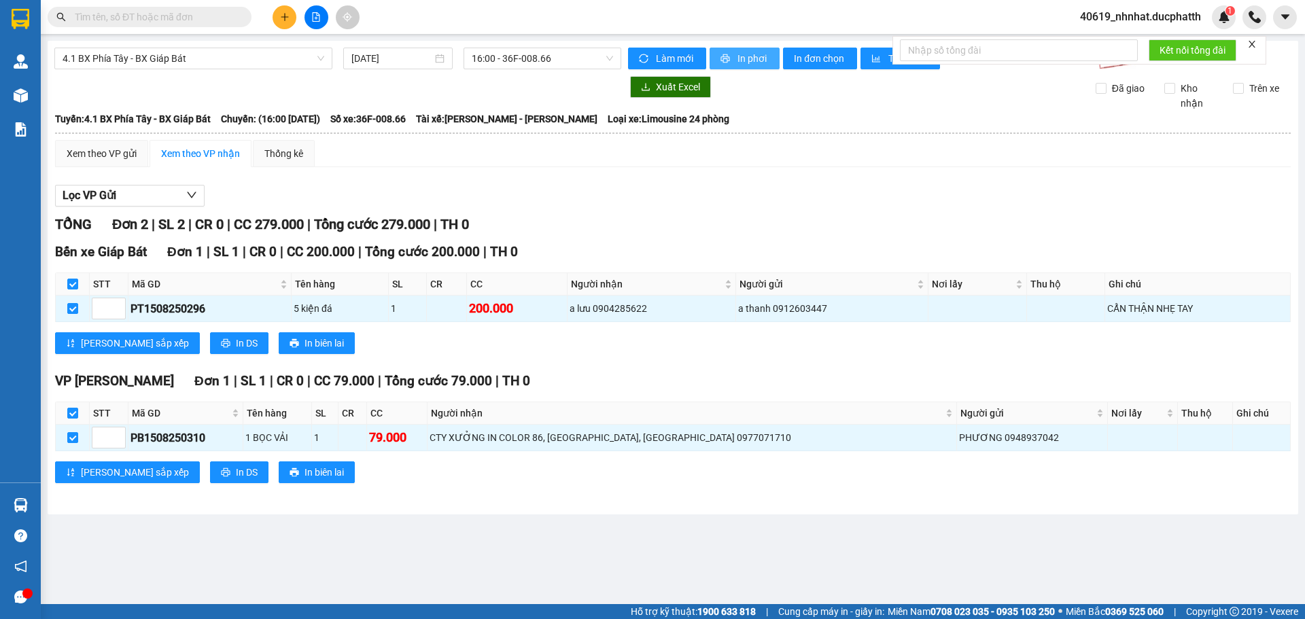
click at [755, 56] on span "In phơi" at bounding box center [753, 58] width 31 height 15
click at [814, 237] on div "TỔNG Đơn 2 | SL 2 | CR 0 | CC 279.000 | Tổng cước 279.000 | TH 0 Bến xe Giáp [G…" at bounding box center [673, 357] width 1236 height 286
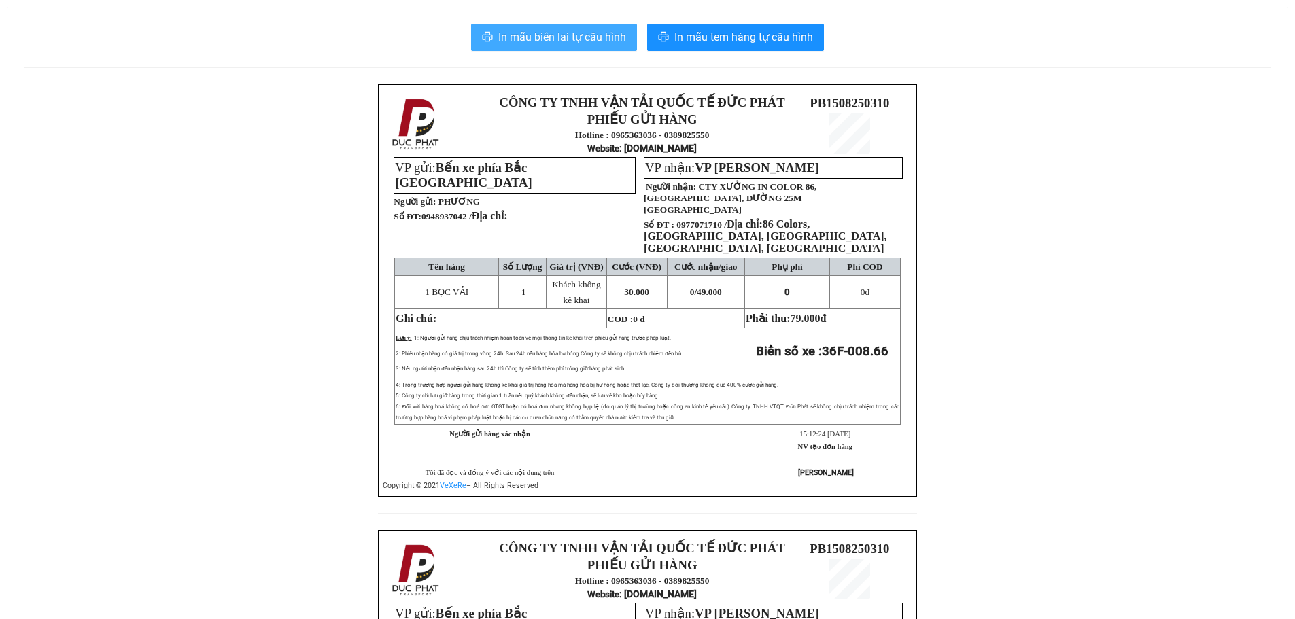
click at [558, 38] on span "In mẫu biên lai tự cấu hình" at bounding box center [562, 37] width 128 height 17
